Goal: Task Accomplishment & Management: Use online tool/utility

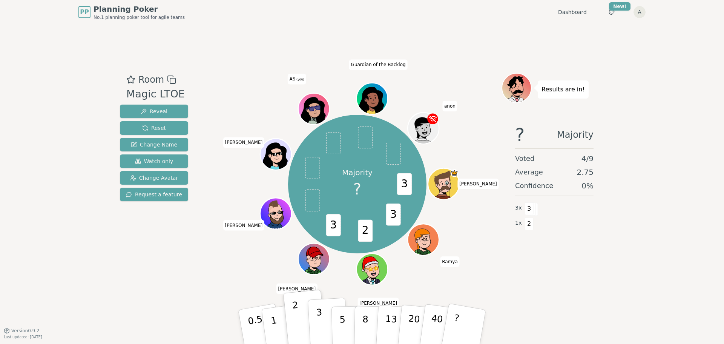
click at [322, 322] on button "3" at bounding box center [328, 326] width 41 height 59
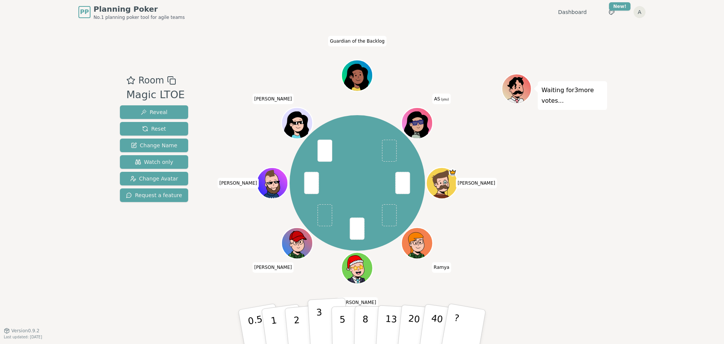
click at [327, 324] on button "3" at bounding box center [328, 326] width 41 height 59
click at [324, 323] on button "3" at bounding box center [328, 326] width 41 height 59
click at [317, 321] on p "3" at bounding box center [320, 327] width 8 height 41
click at [292, 327] on button "2" at bounding box center [305, 327] width 43 height 60
click at [322, 331] on p "3" at bounding box center [320, 327] width 8 height 41
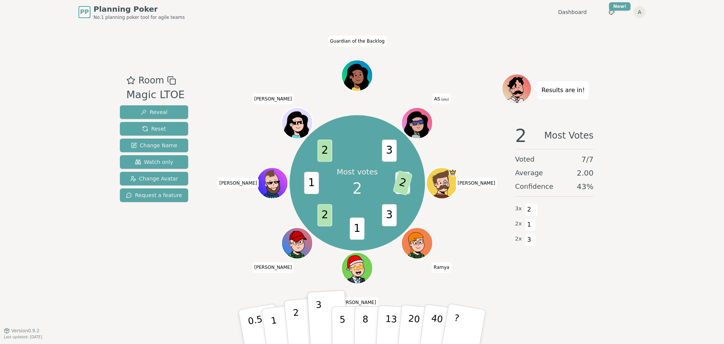
click at [294, 324] on p "2" at bounding box center [298, 327] width 10 height 41
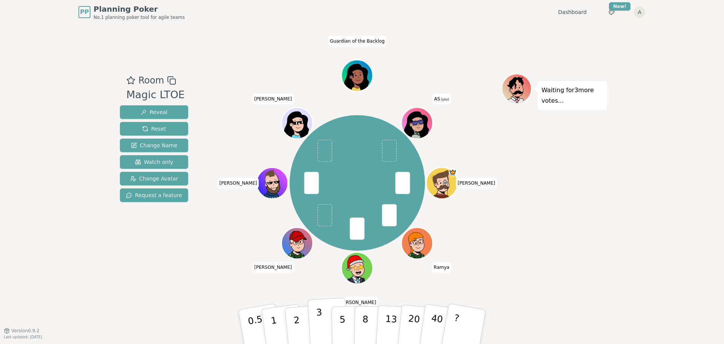
click at [316, 322] on button "3" at bounding box center [328, 326] width 41 height 59
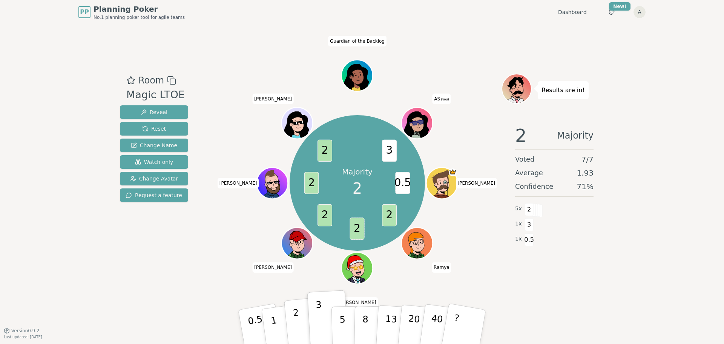
click at [302, 323] on button "2" at bounding box center [305, 327] width 43 height 60
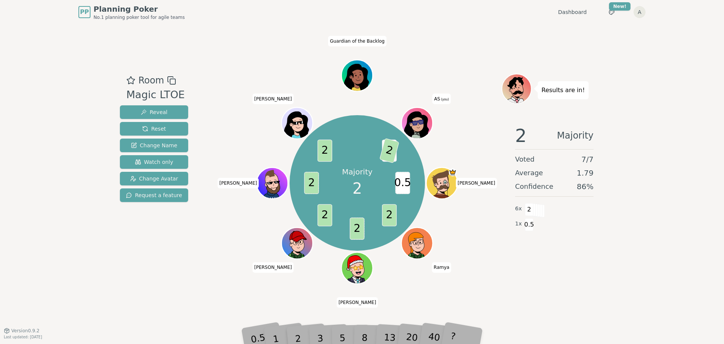
click at [323, 339] on div "3" at bounding box center [328, 327] width 24 height 28
click at [323, 338] on div "3" at bounding box center [328, 327] width 24 height 28
click at [581, 283] on div "Room Magic LTOE Reveal Reset Change Name Watch only Change Avatar Request a fea…" at bounding box center [362, 177] width 490 height 306
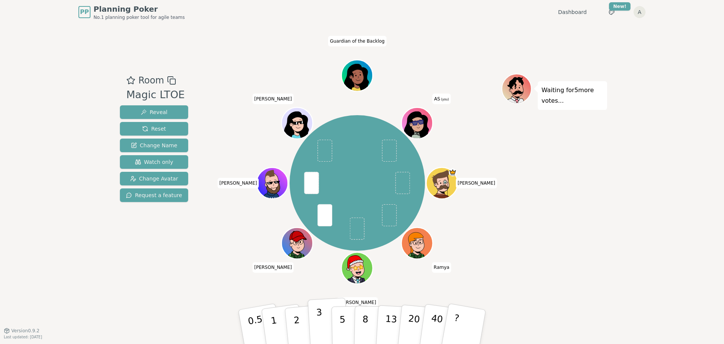
click at [319, 327] on p "3" at bounding box center [320, 327] width 8 height 41
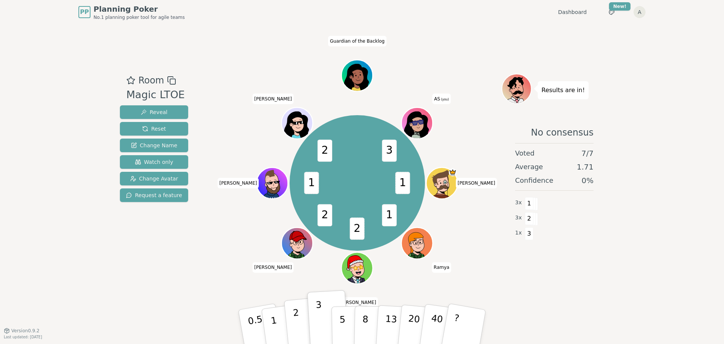
click at [298, 337] on p "2" at bounding box center [298, 327] width 10 height 41
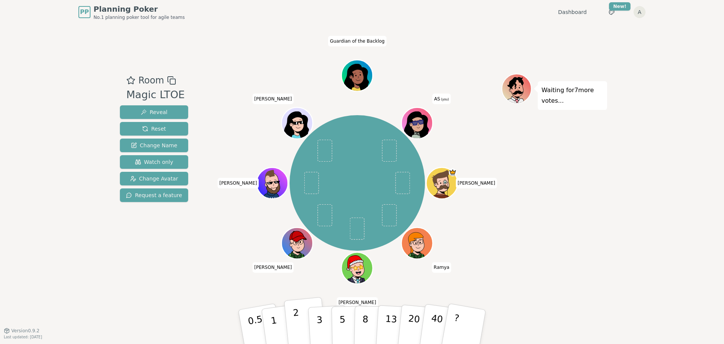
click at [301, 335] on button "2" at bounding box center [305, 327] width 43 height 60
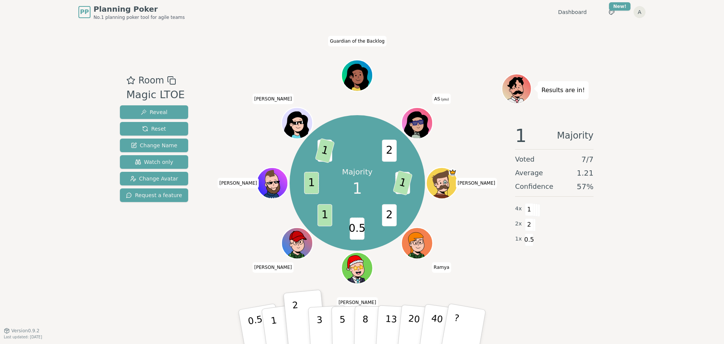
click at [269, 328] on button "1" at bounding box center [283, 334] width 45 height 61
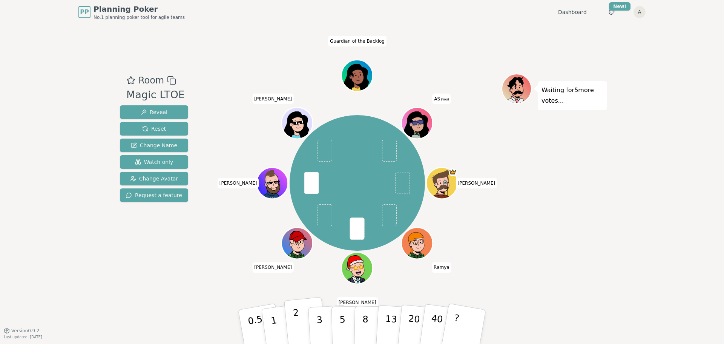
click at [296, 327] on p "2" at bounding box center [298, 327] width 10 height 41
